Goal: Task Accomplishment & Management: Manage account settings

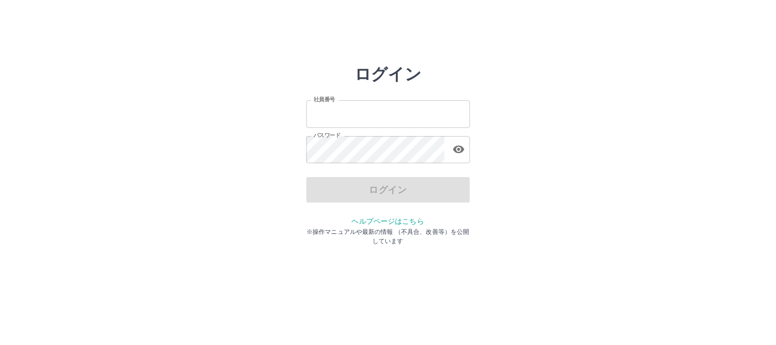
type input "*******"
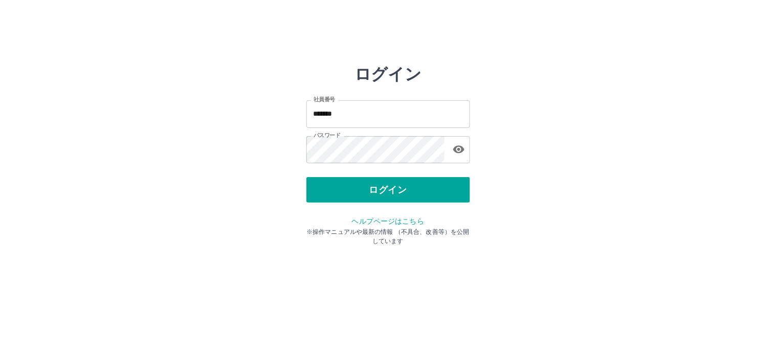
click at [442, 195] on div "ログイン" at bounding box center [388, 190] width 164 height 26
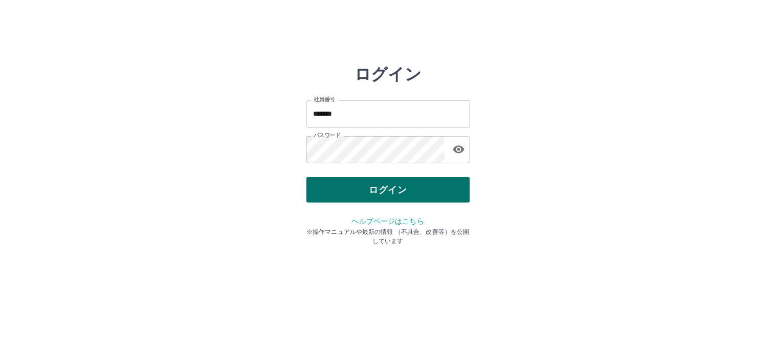
click at [418, 195] on button "ログイン" at bounding box center [388, 190] width 164 height 26
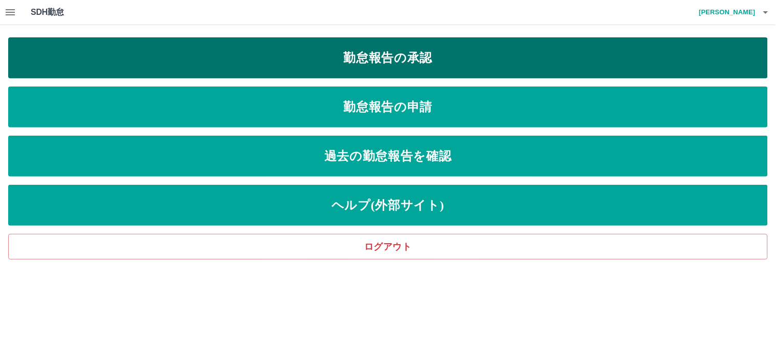
click at [418, 61] on link "勤怠報告の承認" at bounding box center [387, 57] width 759 height 41
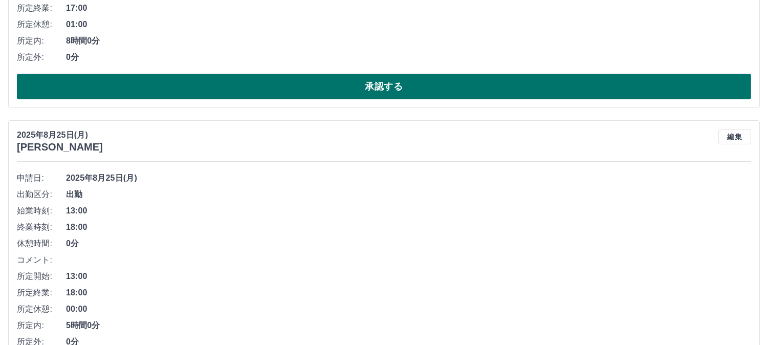
scroll to position [341, 0]
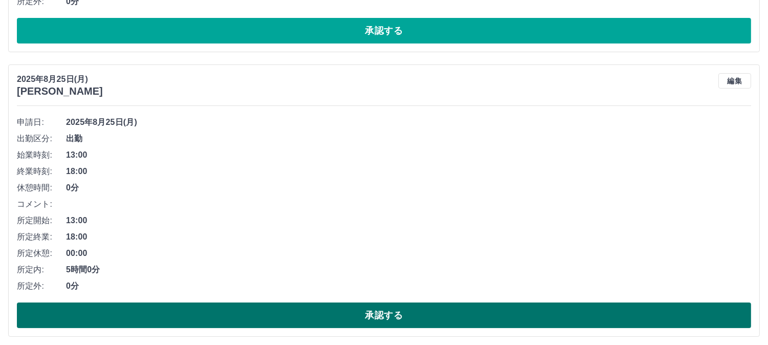
click at [127, 310] on button "承認する" at bounding box center [384, 315] width 734 height 26
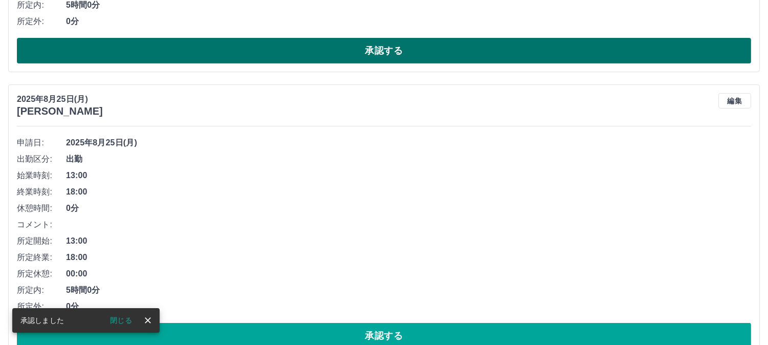
scroll to position [625, 0]
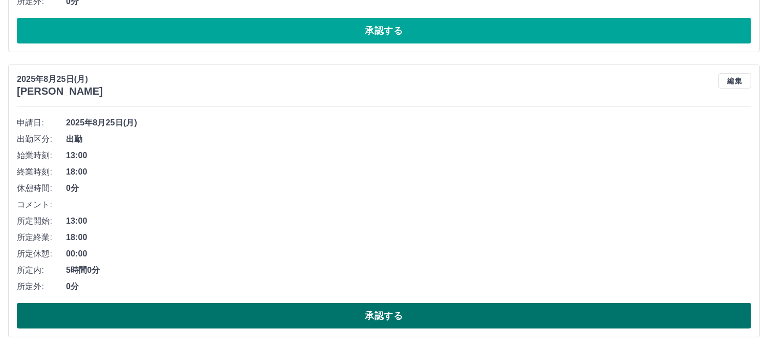
click at [217, 312] on button "承認する" at bounding box center [384, 316] width 734 height 26
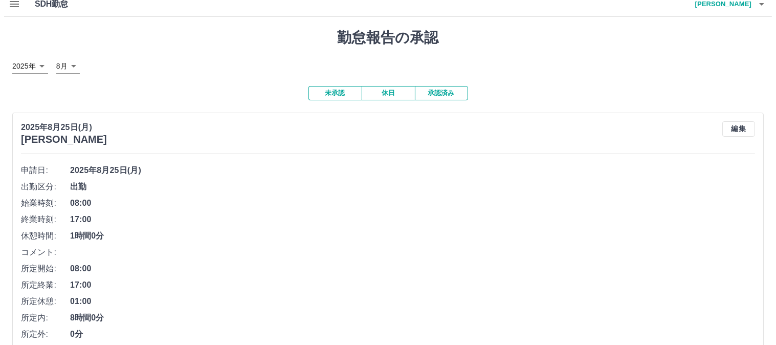
scroll to position [0, 0]
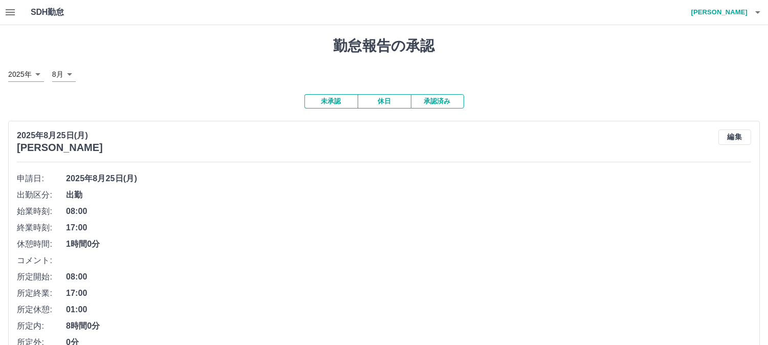
click at [748, 10] on button "button" at bounding box center [757, 12] width 20 height 25
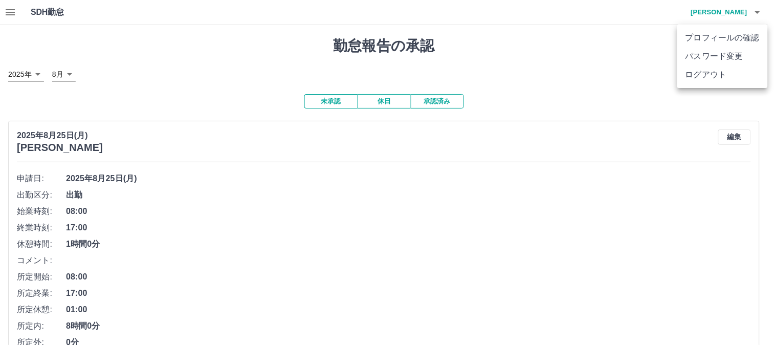
click at [726, 75] on li "ログアウト" at bounding box center [722, 74] width 91 height 18
